Goal: Information Seeking & Learning: Find contact information

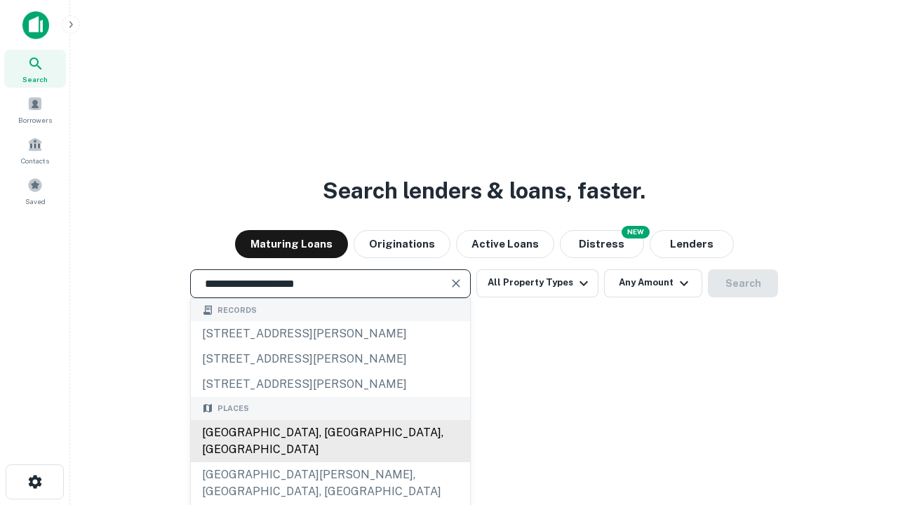
click at [330, 462] on div "Santa Monica, CA, USA" at bounding box center [330, 441] width 279 height 42
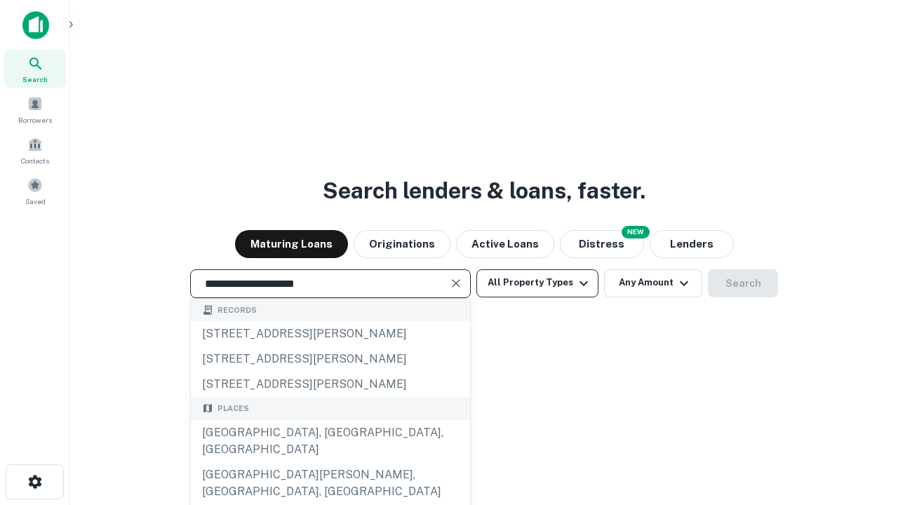
type input "**********"
click at [538, 283] on button "All Property Types" at bounding box center [537, 283] width 122 height 28
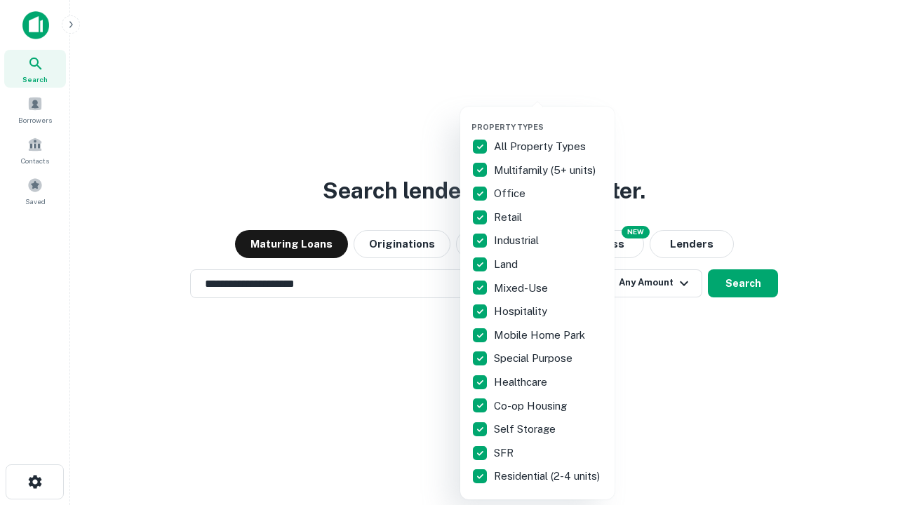
click at [549, 118] on button "button" at bounding box center [549, 118] width 154 height 1
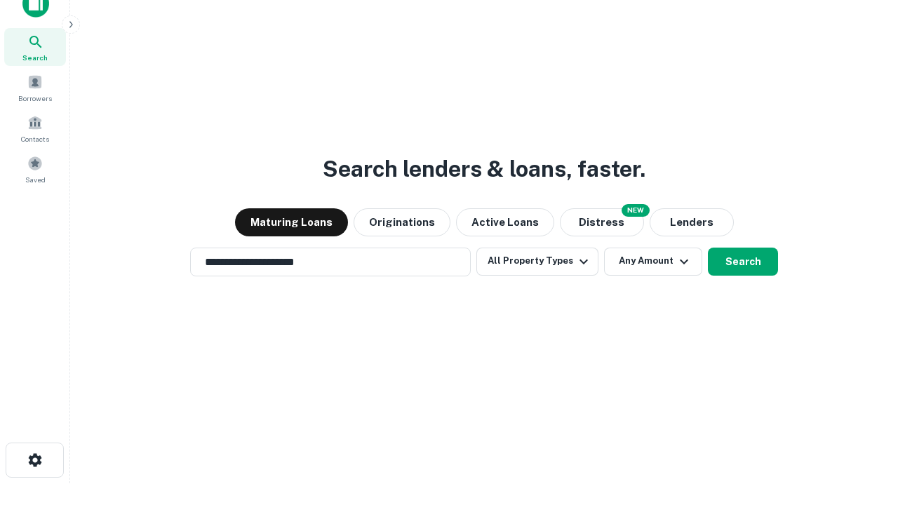
scroll to position [8, 169]
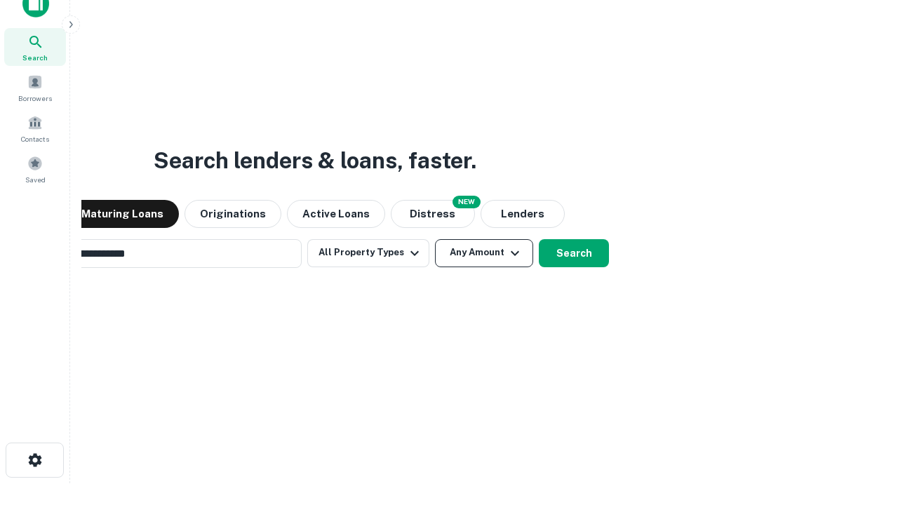
click at [435, 239] on button "Any Amount" at bounding box center [484, 253] width 98 height 28
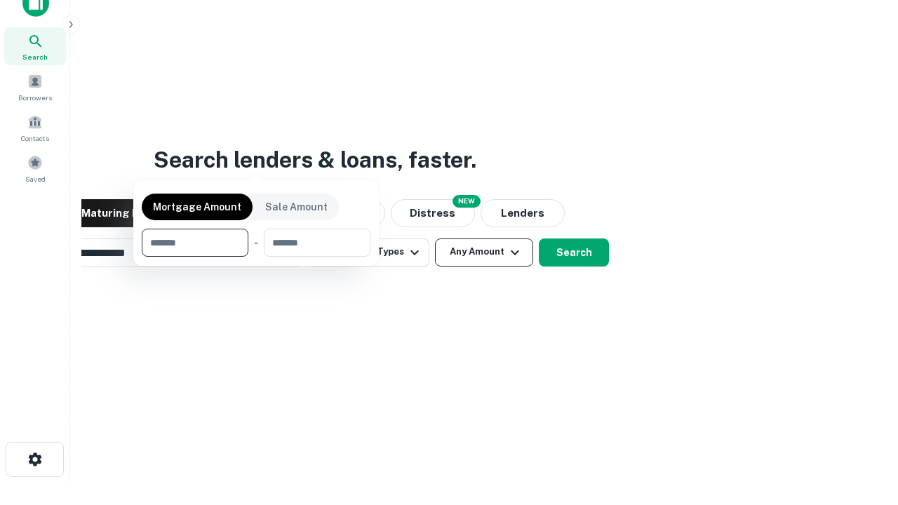
scroll to position [101, 397]
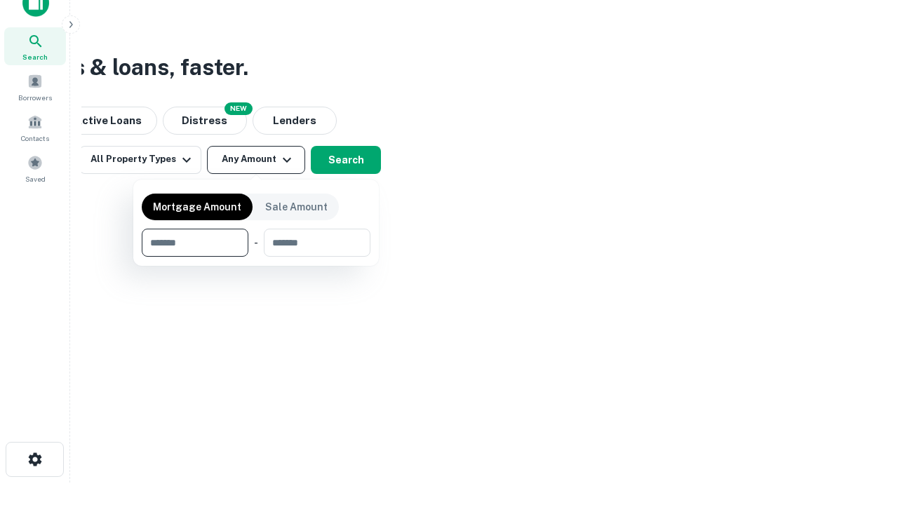
type input "*******"
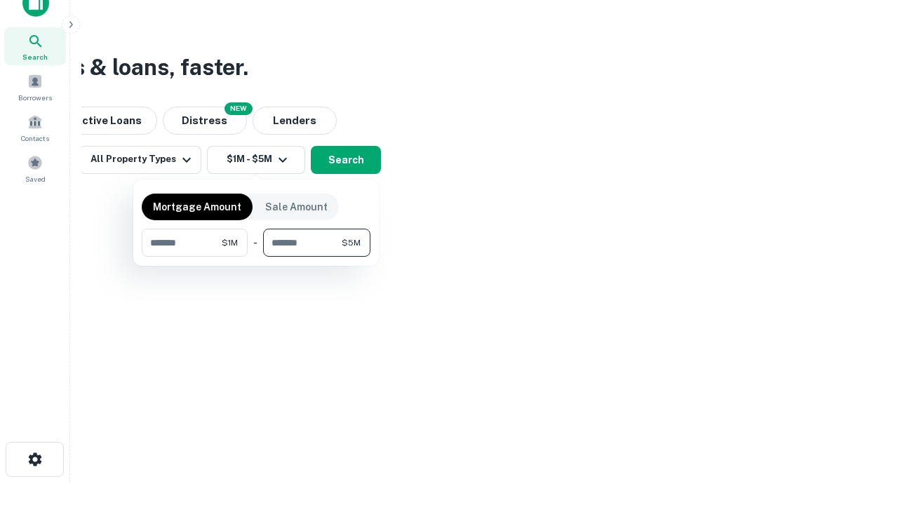
type input "*******"
click at [256, 257] on button "button" at bounding box center [256, 257] width 229 height 1
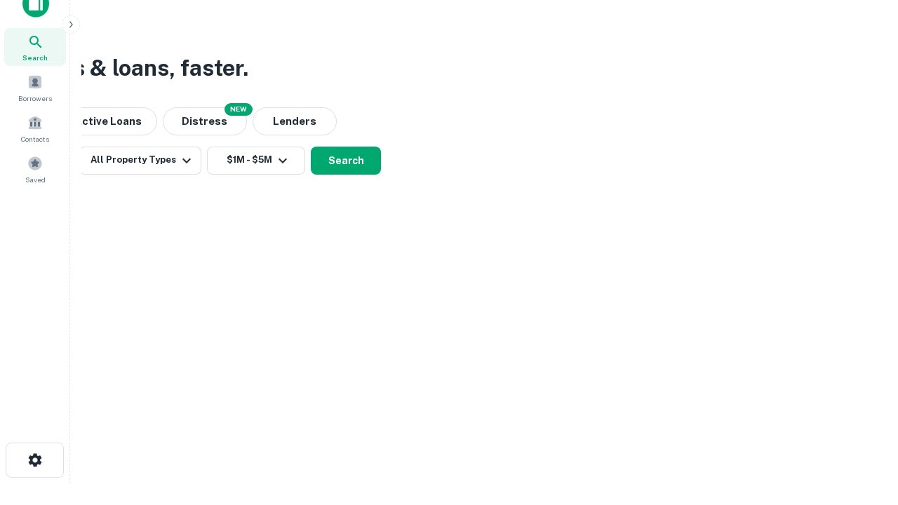
scroll to position [8, 259]
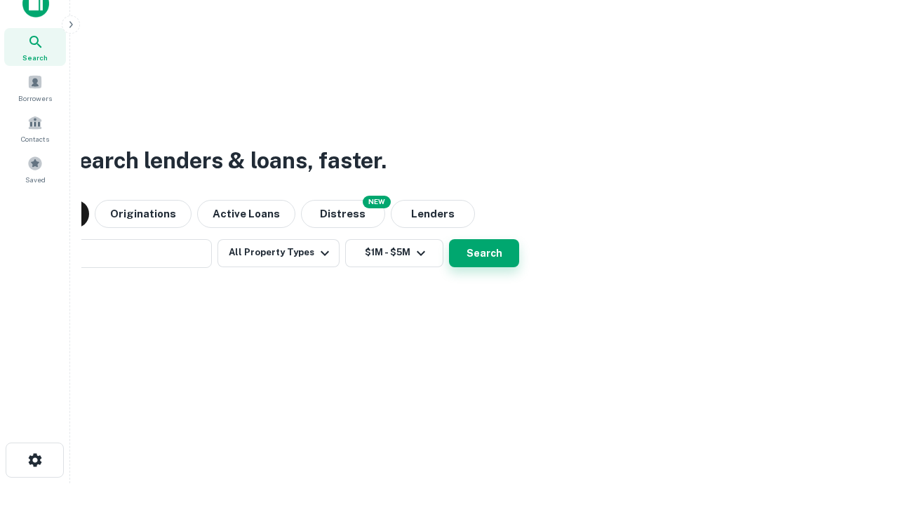
click at [449, 239] on button "Search" at bounding box center [484, 253] width 70 height 28
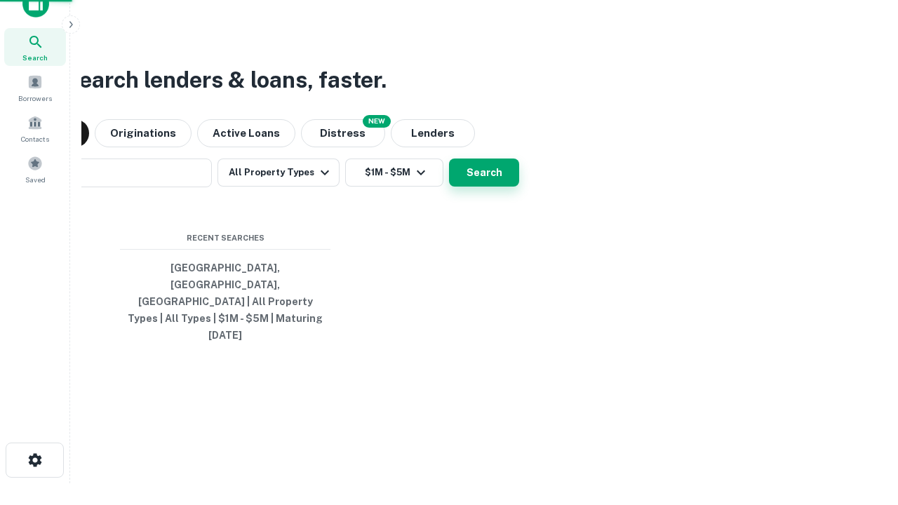
scroll to position [37, 397]
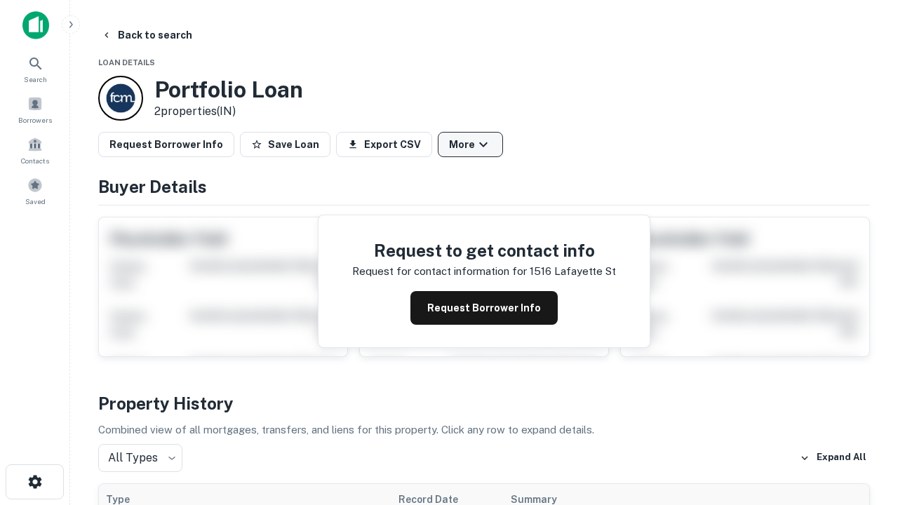
click at [470, 145] on button "More" at bounding box center [470, 144] width 65 height 25
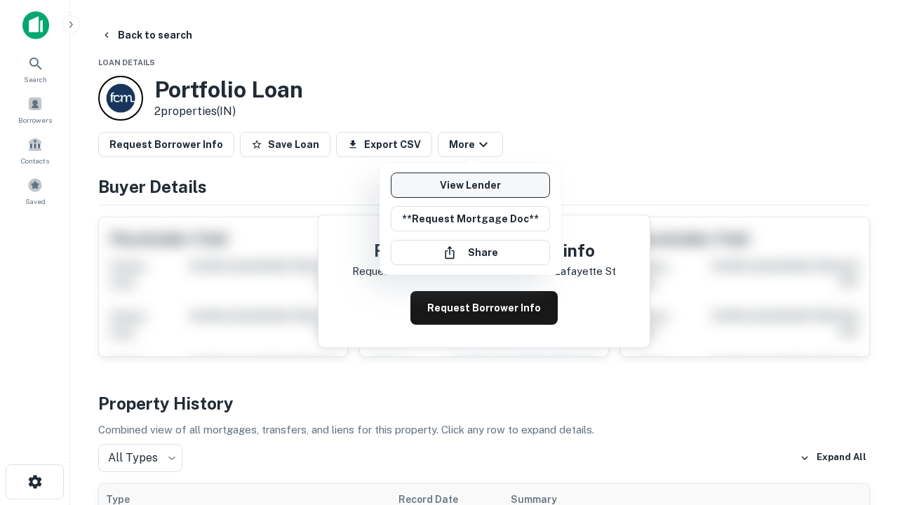
click at [470, 185] on link "View Lender" at bounding box center [470, 185] width 159 height 25
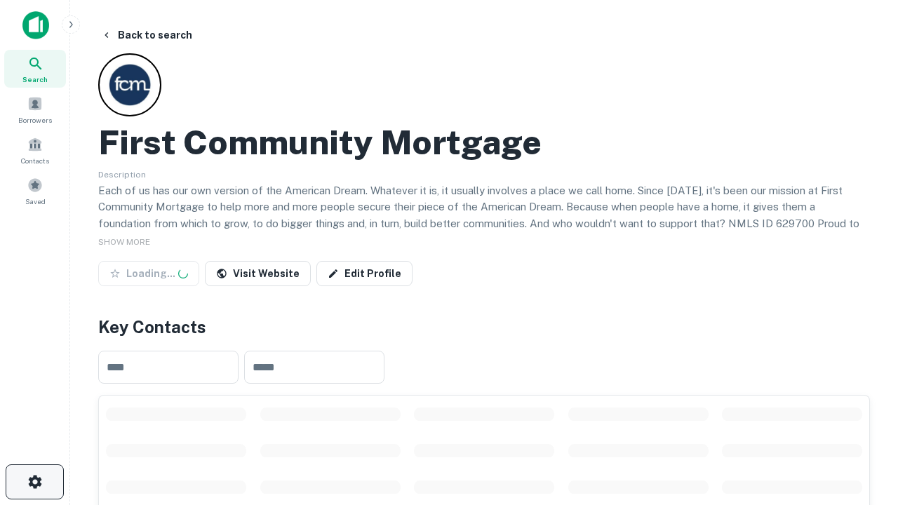
click at [34, 482] on icon "button" at bounding box center [35, 482] width 17 height 17
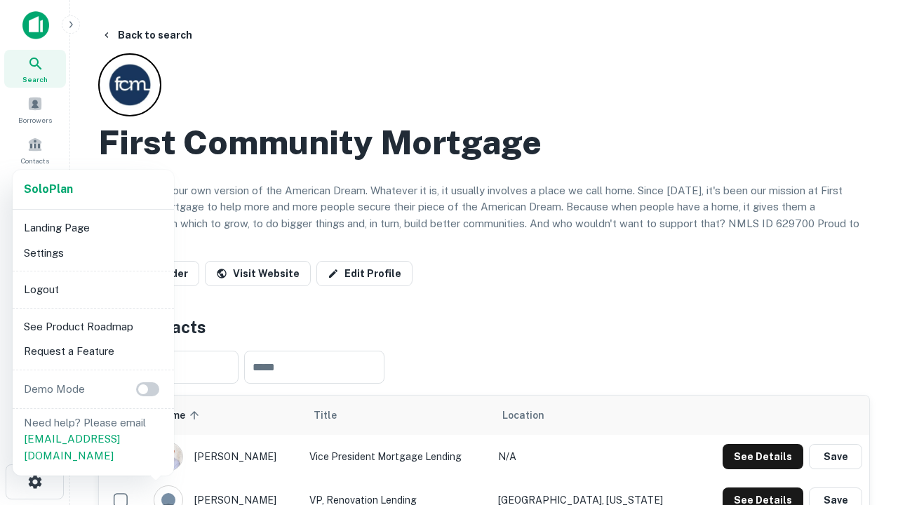
click at [93, 289] on li "Logout" at bounding box center [93, 289] width 150 height 25
